Goal: Task Accomplishment & Management: Use online tool/utility

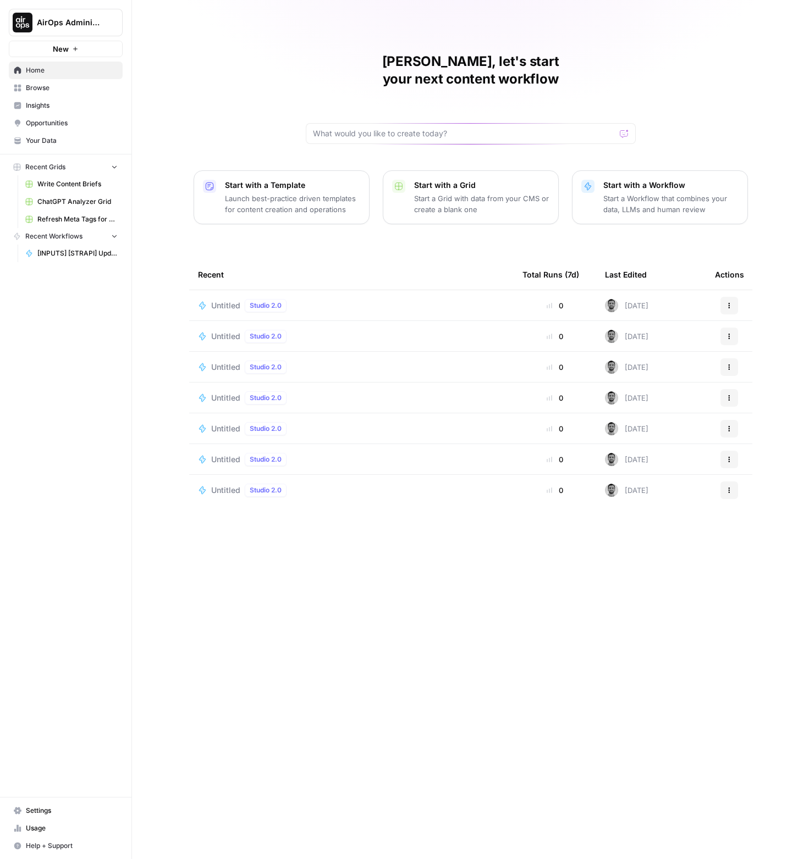
click at [282, 299] on div "Studio 2.0" at bounding box center [266, 305] width 42 height 13
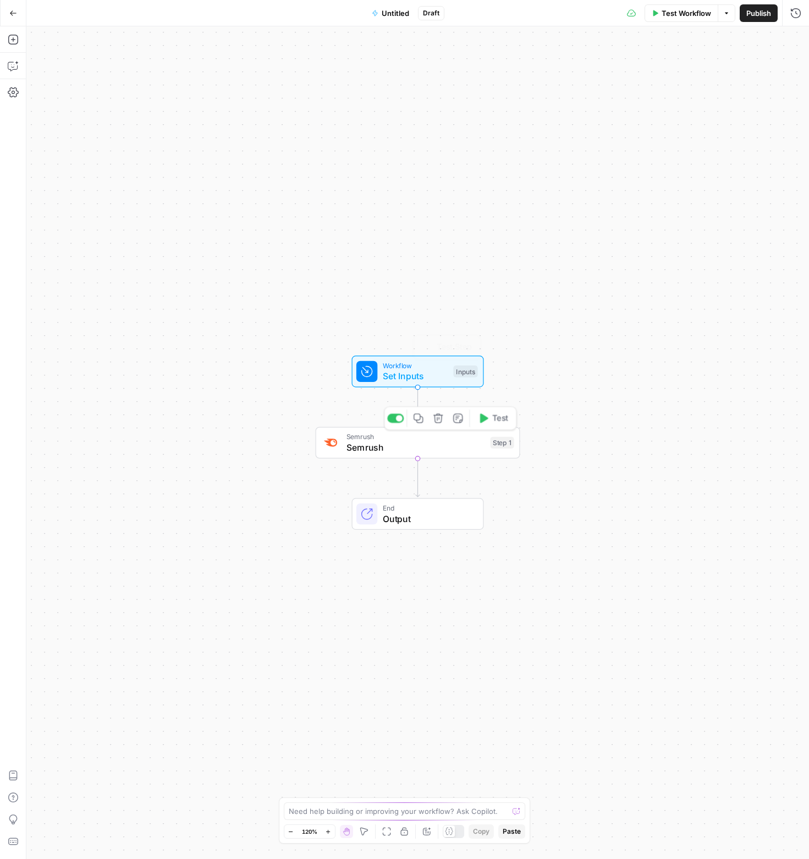
click at [443, 437] on span "Semrush" at bounding box center [415, 437] width 139 height 10
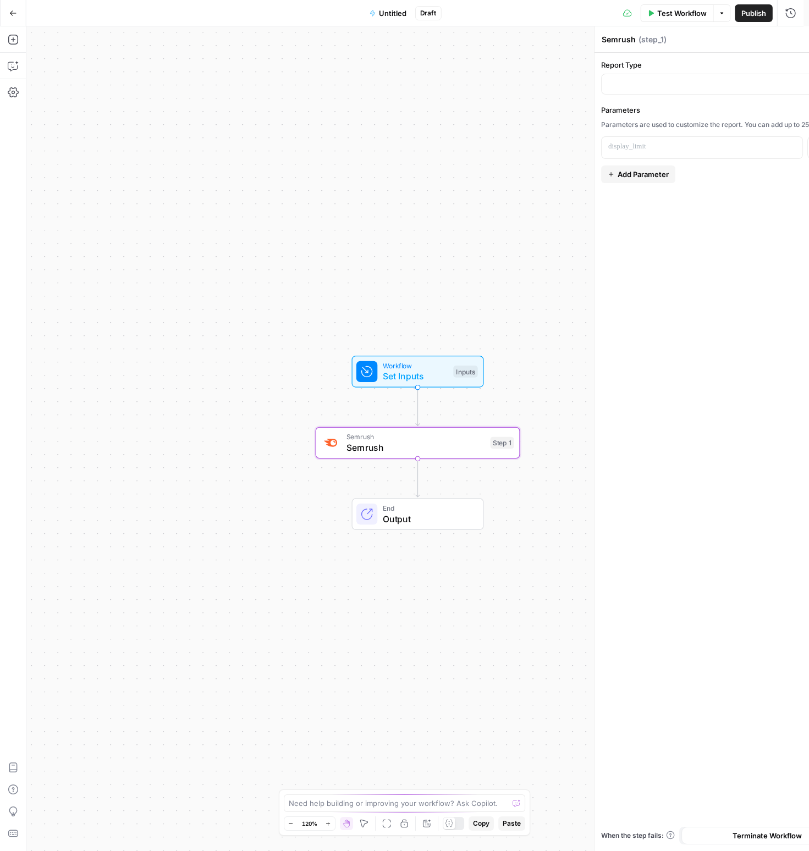
type input "Domain vs. Domain"
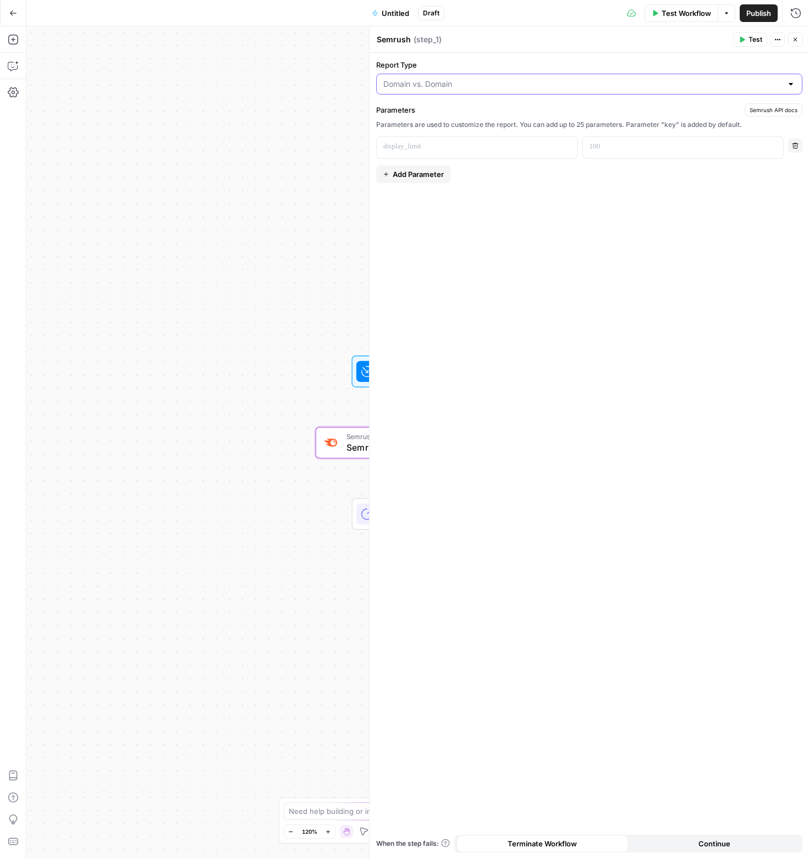
click at [491, 87] on input "Report Type" at bounding box center [582, 84] width 399 height 11
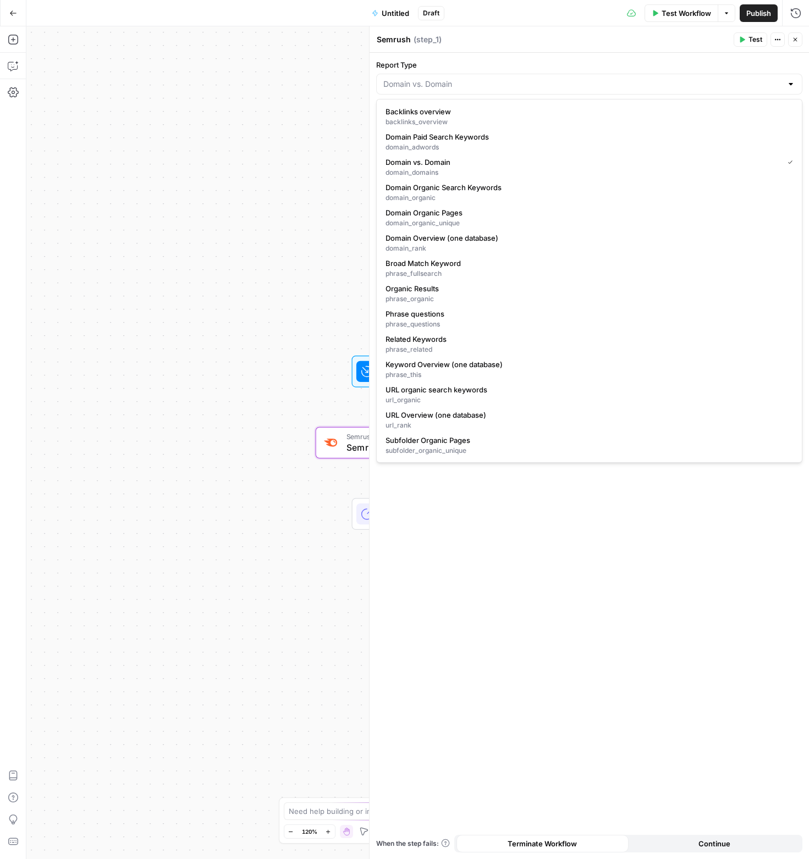
type input "Domain vs. Domain"
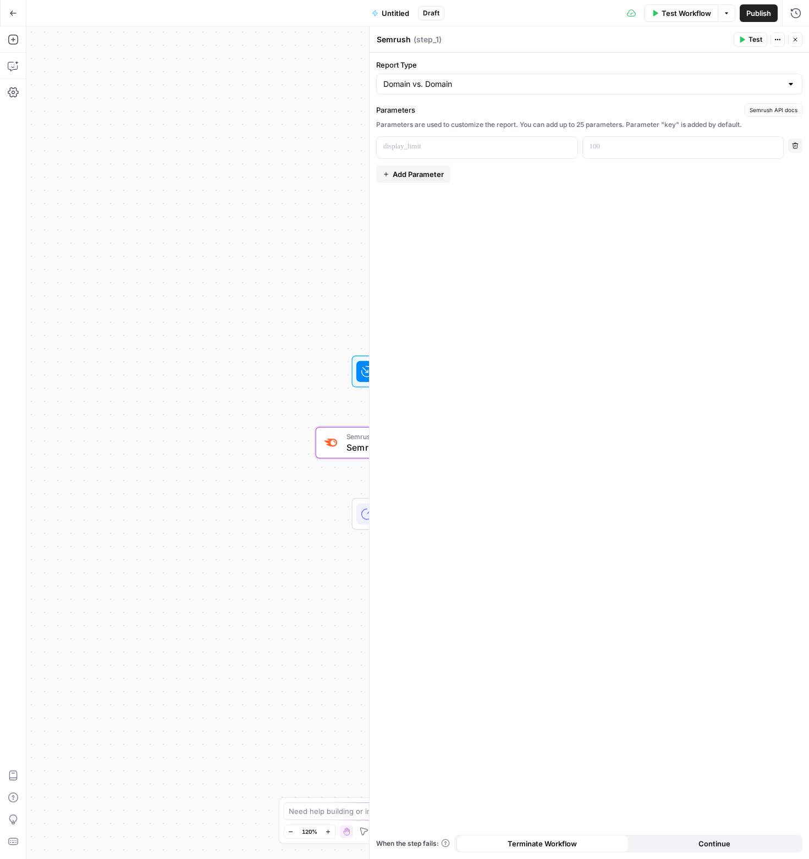
click at [795, 40] on icon "button" at bounding box center [795, 39] width 7 height 7
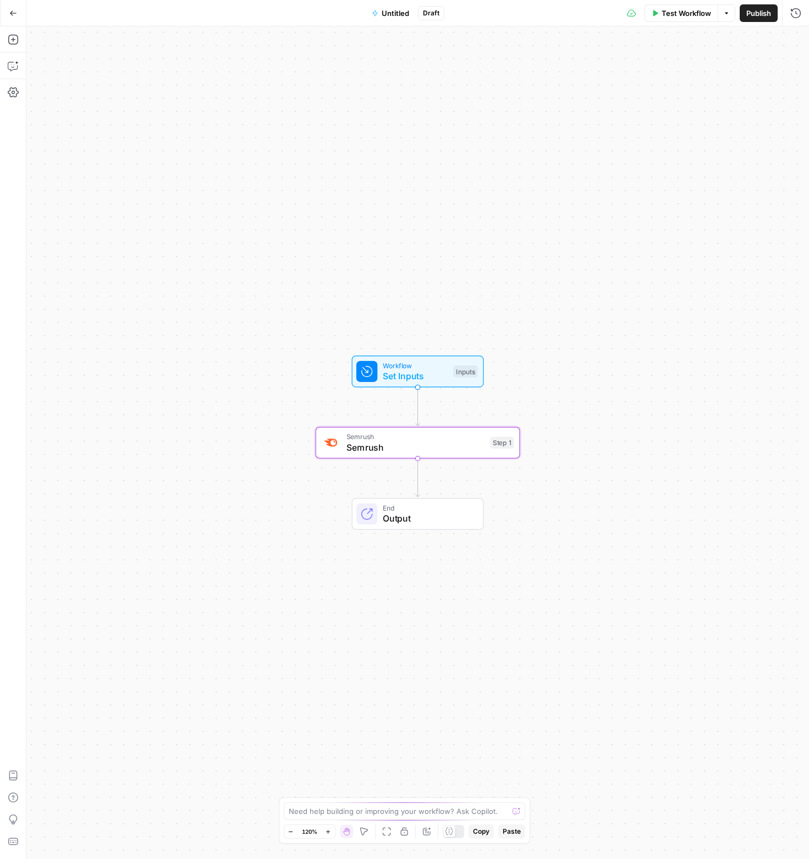
click at [14, 20] on button "Go Back" at bounding box center [13, 13] width 20 height 20
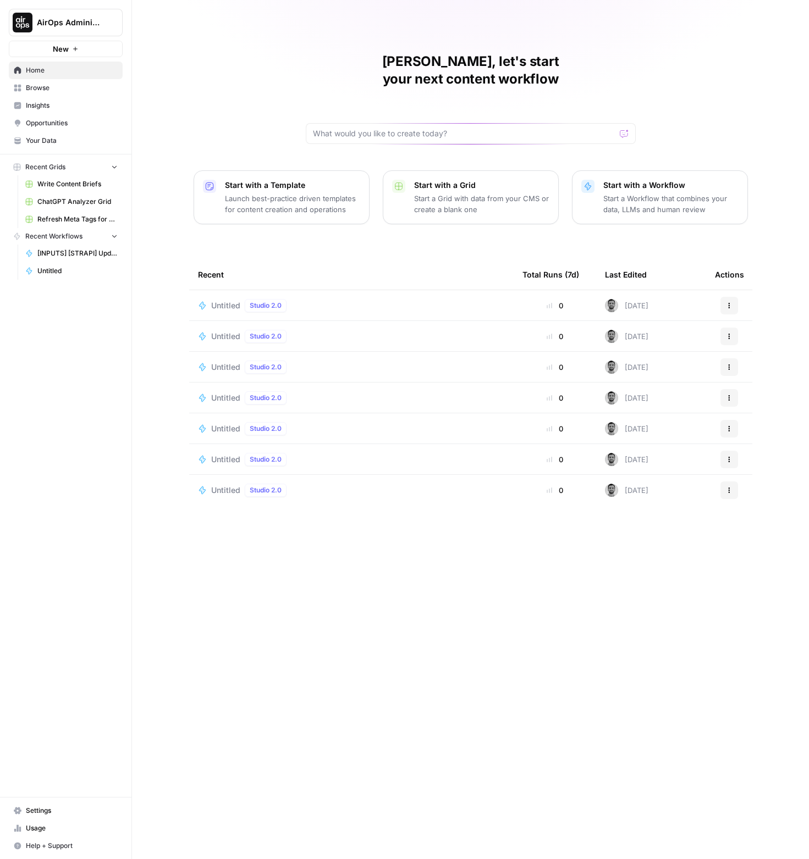
click at [78, 177] on link "Write Content Briefs" at bounding box center [71, 184] width 102 height 18
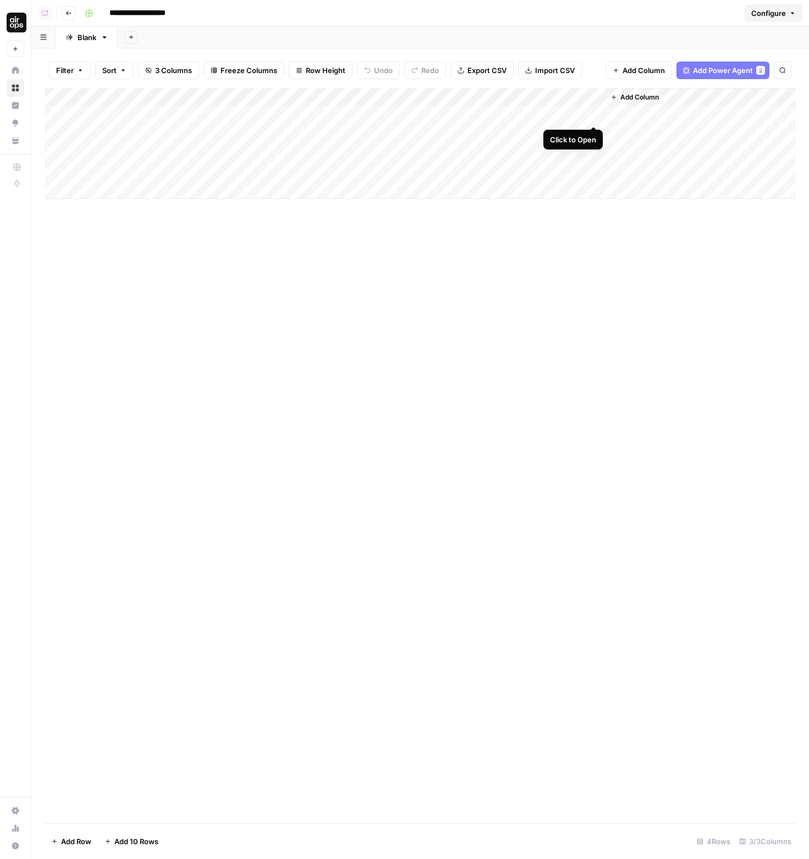
click at [593, 115] on div "Add Column" at bounding box center [420, 143] width 751 height 111
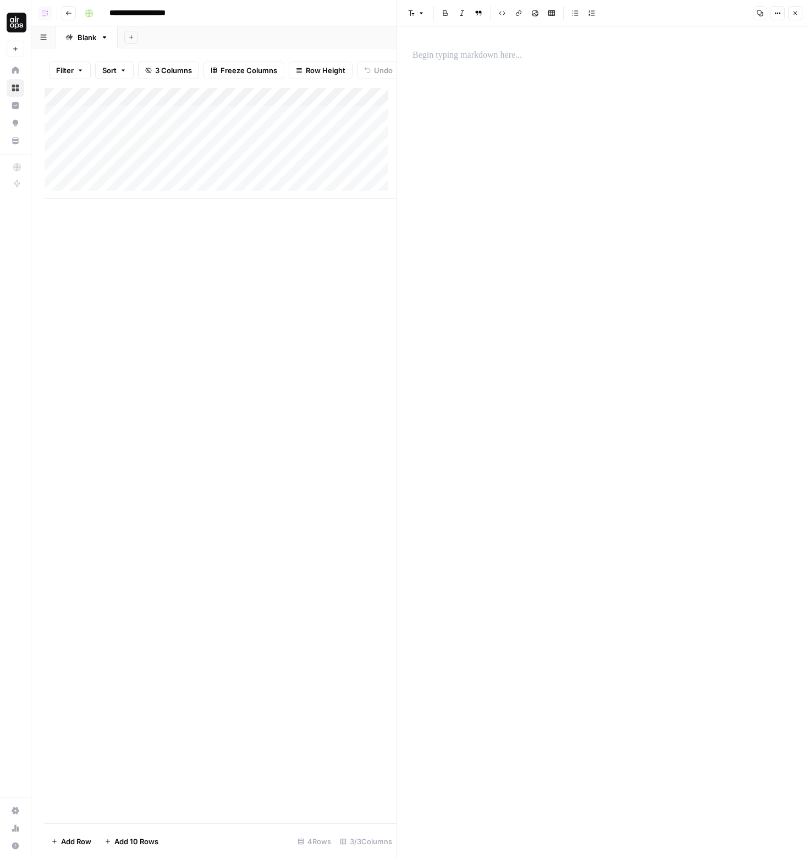
click at [481, 64] on div at bounding box center [603, 55] width 394 height 23
click at [802, 15] on button "Close" at bounding box center [795, 13] width 14 height 14
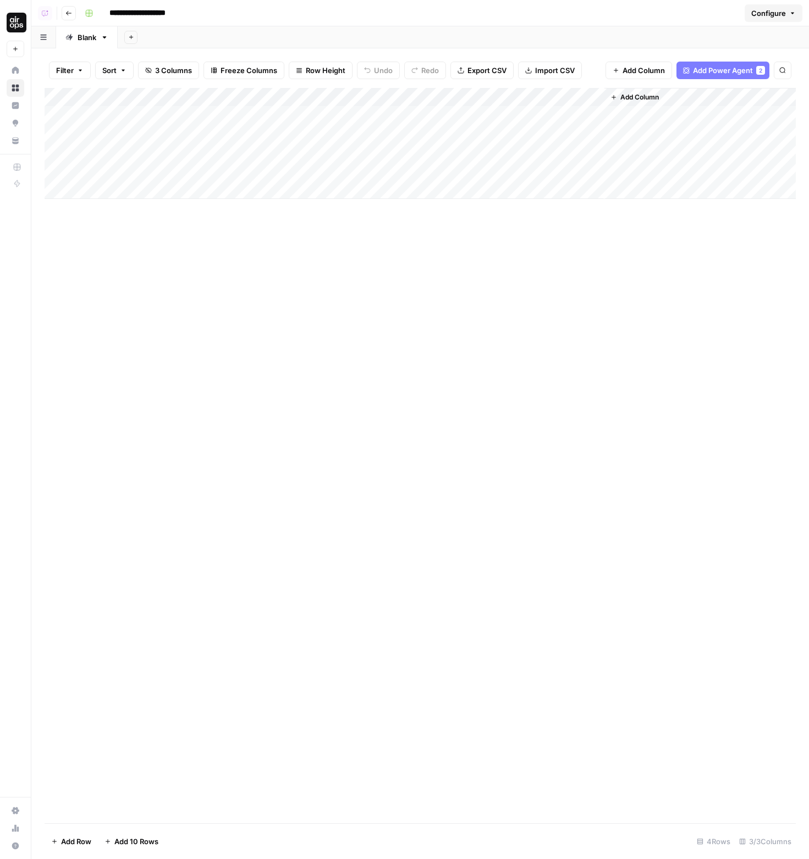
click at [592, 134] on div "Add Column" at bounding box center [420, 143] width 751 height 111
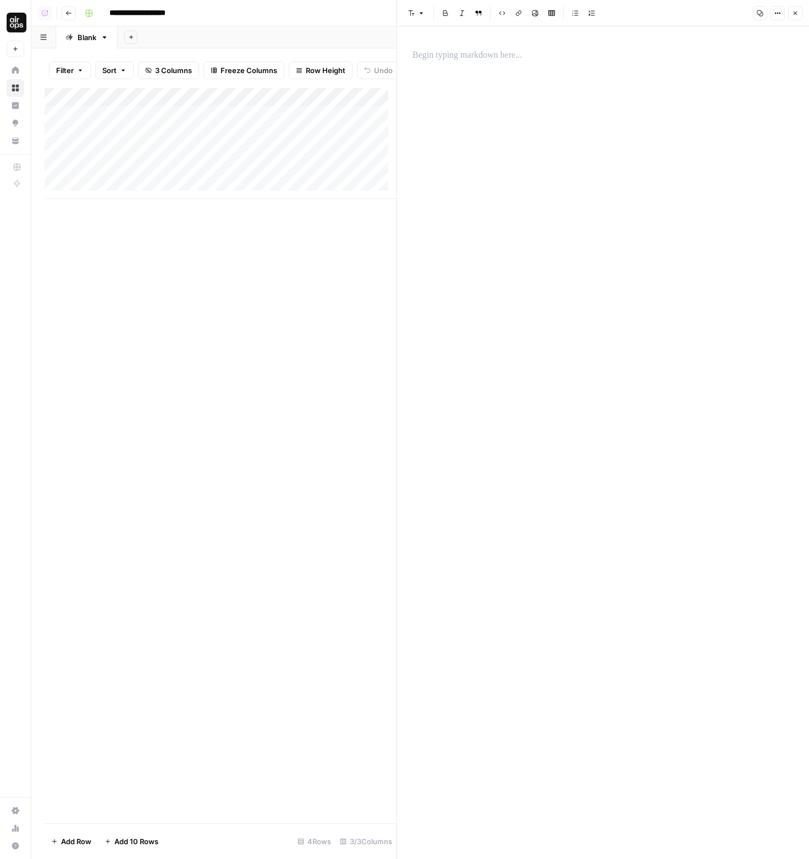
click at [476, 63] on div at bounding box center [603, 55] width 394 height 23
click at [444, 15] on icon "button" at bounding box center [445, 13] width 7 height 7
click at [471, 54] on p "****" at bounding box center [602, 55] width 381 height 14
drag, startPoint x: 793, startPoint y: 14, endPoint x: 801, endPoint y: 11, distance: 8.7
click at [793, 14] on icon "button" at bounding box center [795, 13] width 7 height 7
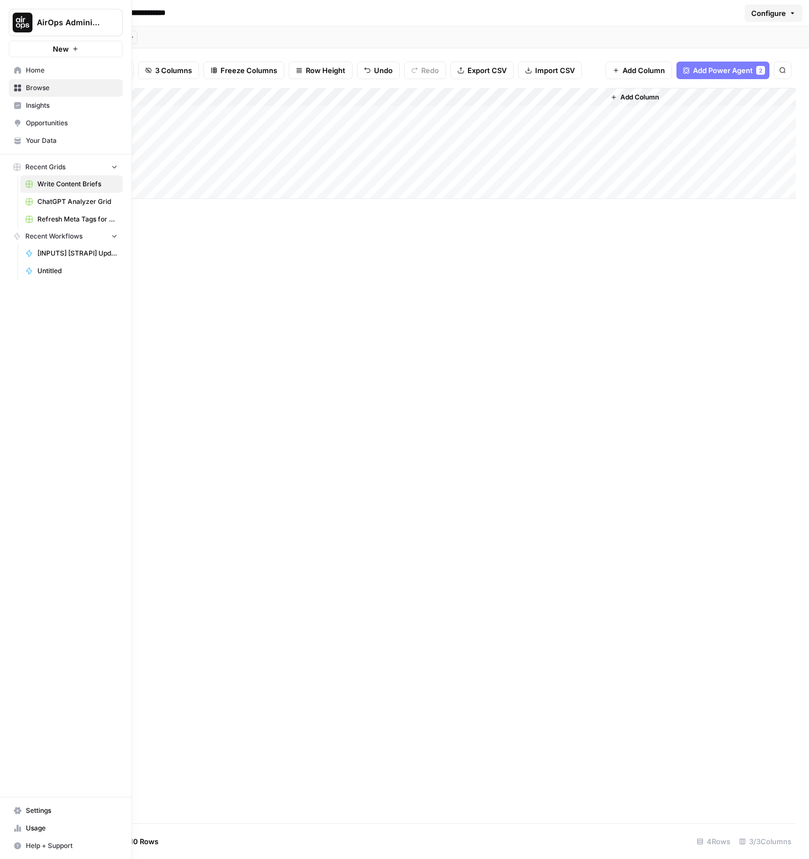
click at [22, 68] on link "Home" at bounding box center [66, 71] width 114 height 18
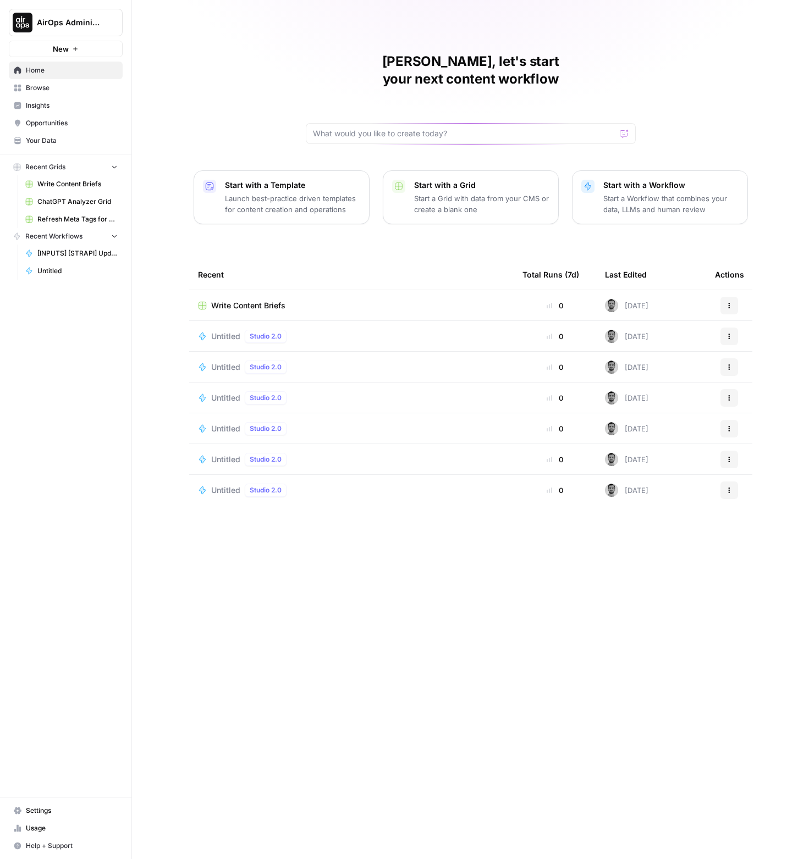
click at [486, 9] on div "[PERSON_NAME], let's start your next content workflow Start with a Template Lau…" at bounding box center [470, 429] width 677 height 859
click at [759, 18] on div "[PERSON_NAME], let's start your next content workflow Start with a Template Lau…" at bounding box center [470, 429] width 677 height 859
